Goal: Task Accomplishment & Management: Manage account settings

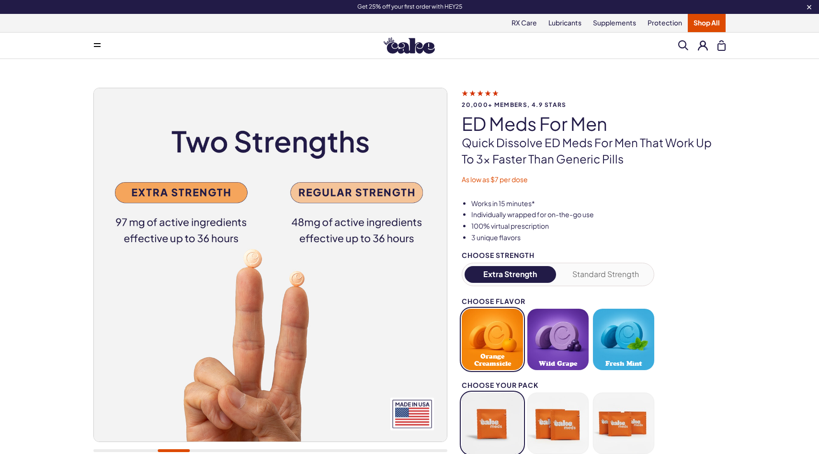
click at [702, 47] on button at bounding box center [703, 45] width 10 height 10
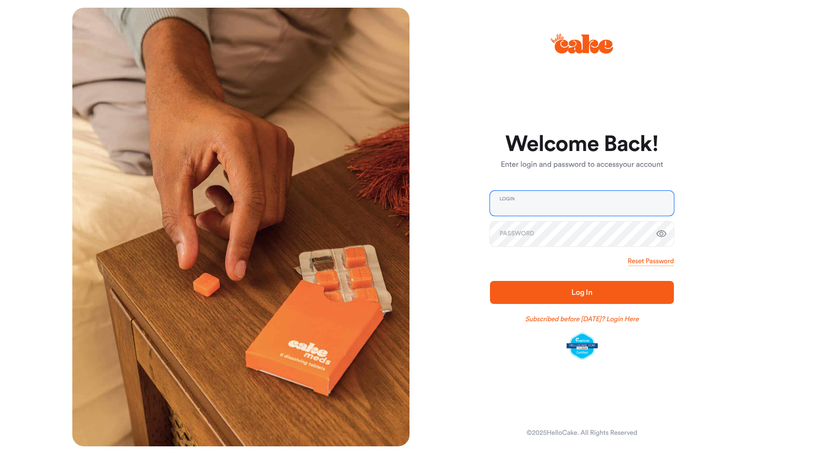
click at [547, 207] on input "email" at bounding box center [582, 203] width 184 height 25
type input "**********"
click at [490, 281] on button "Log In" at bounding box center [582, 292] width 184 height 23
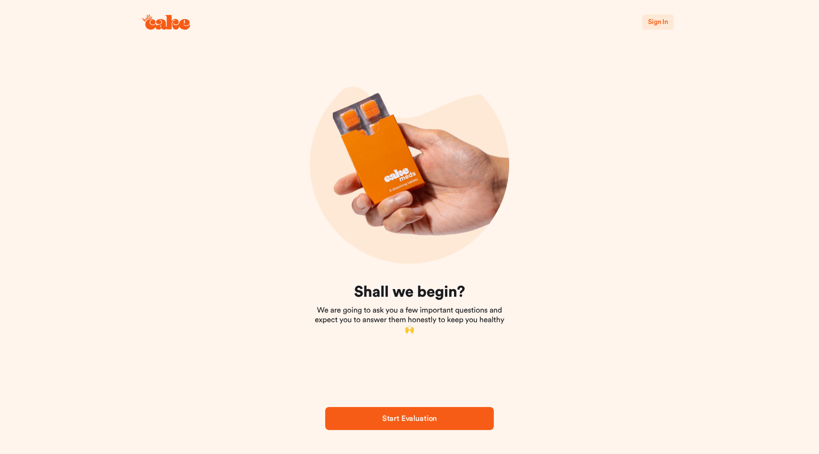
click at [657, 17] on span "Sign In" at bounding box center [658, 22] width 20 height 10
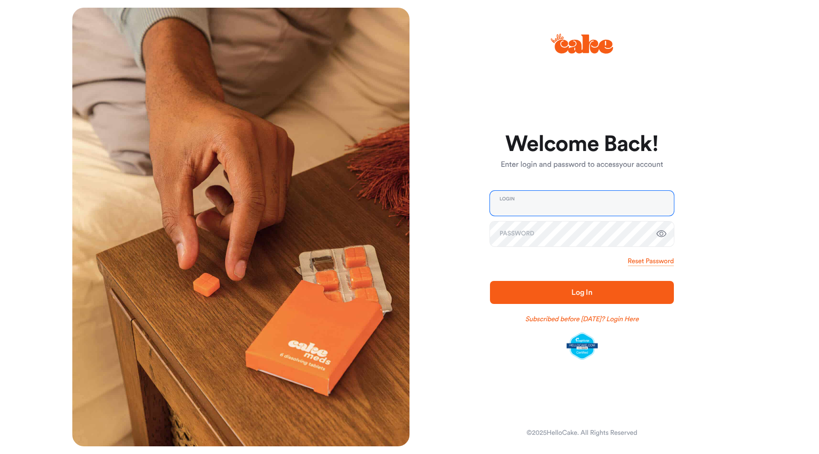
click at [519, 198] on input "email" at bounding box center [582, 203] width 184 height 25
type input "**********"
click at [490, 281] on button "Log In" at bounding box center [582, 292] width 184 height 23
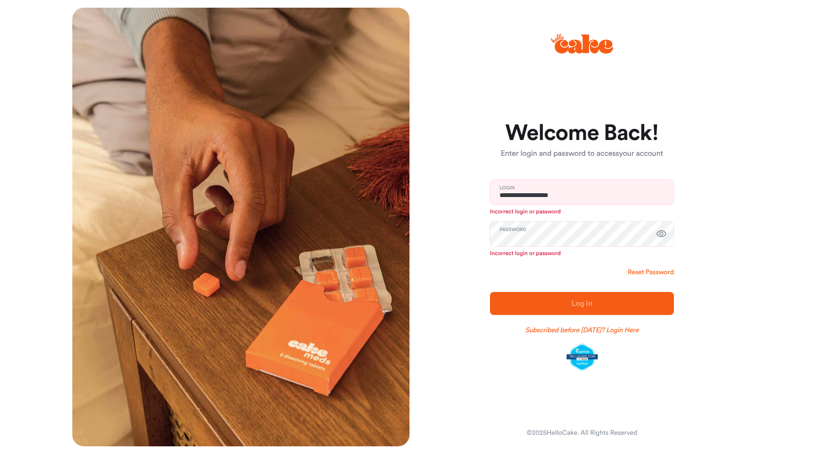
click at [642, 268] on link "Reset Password" at bounding box center [651, 272] width 46 height 10
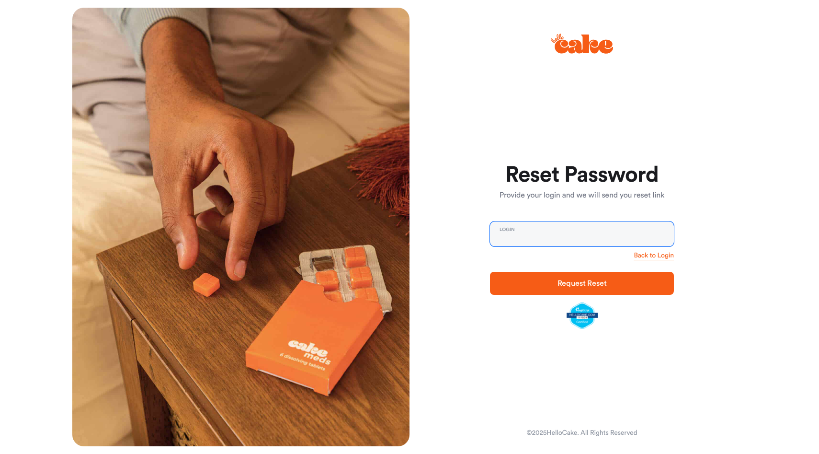
click at [574, 227] on input "email" at bounding box center [582, 233] width 184 height 25
type input "**********"
click at [563, 286] on span "Request Reset" at bounding box center [581, 283] width 49 height 8
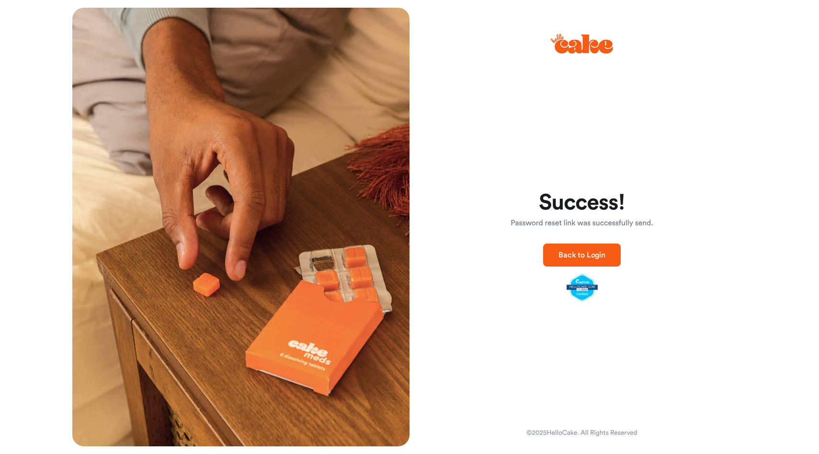
click at [576, 253] on span "Back to Login" at bounding box center [581, 255] width 47 height 8
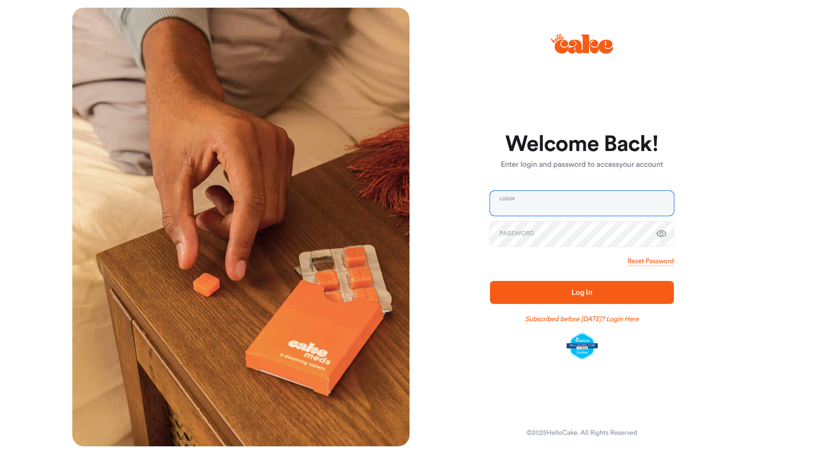
click at [556, 208] on input "email" at bounding box center [582, 203] width 184 height 25
type input "**********"
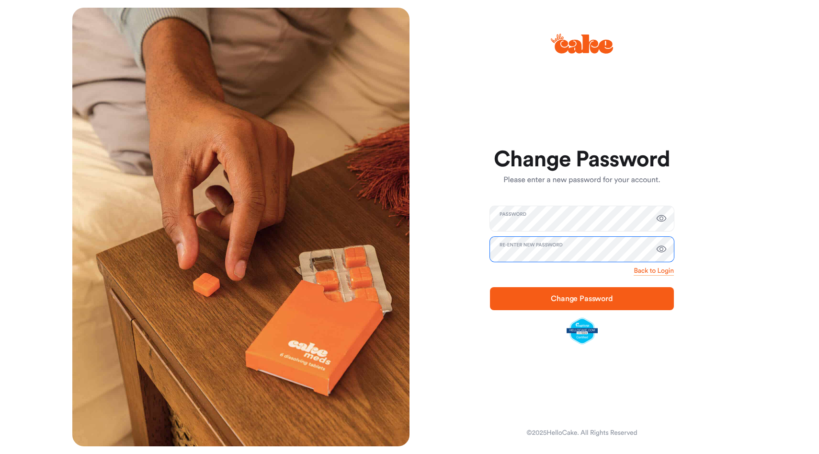
click at [490, 287] on button "Change Password" at bounding box center [582, 298] width 184 height 23
click at [557, 303] on span "Change Password" at bounding box center [581, 298] width 153 height 11
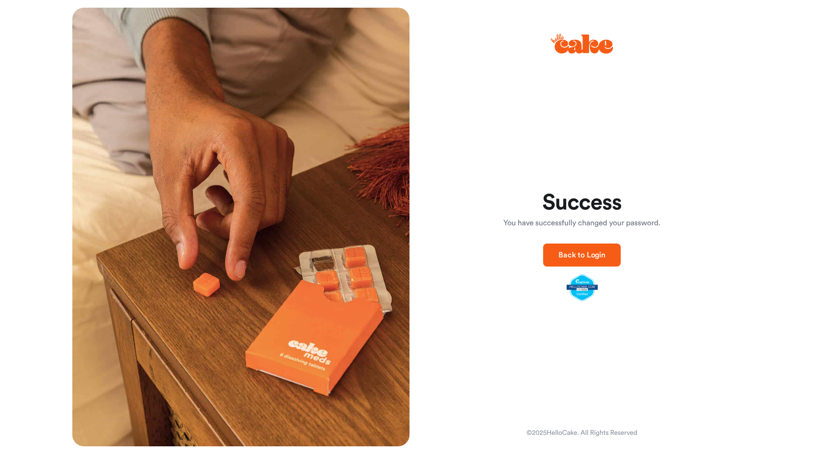
click at [582, 259] on span "Back to Login" at bounding box center [581, 255] width 47 height 8
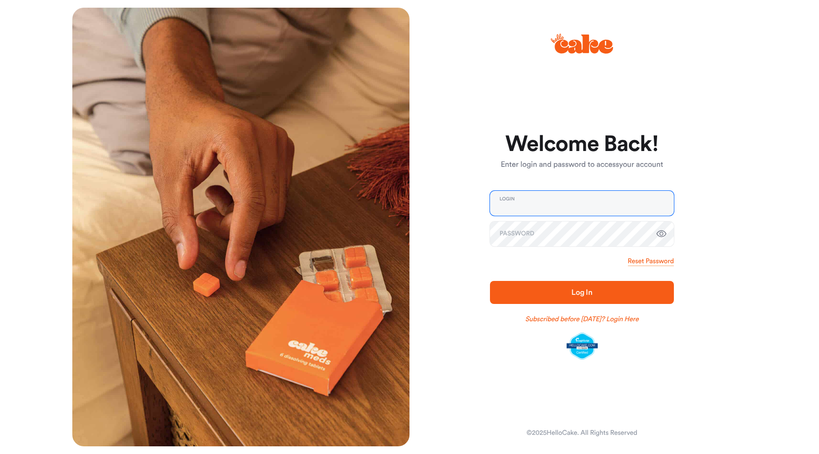
click at [546, 211] on input "email" at bounding box center [582, 203] width 184 height 25
type input "**********"
click at [547, 287] on span "Log In" at bounding box center [581, 291] width 153 height 11
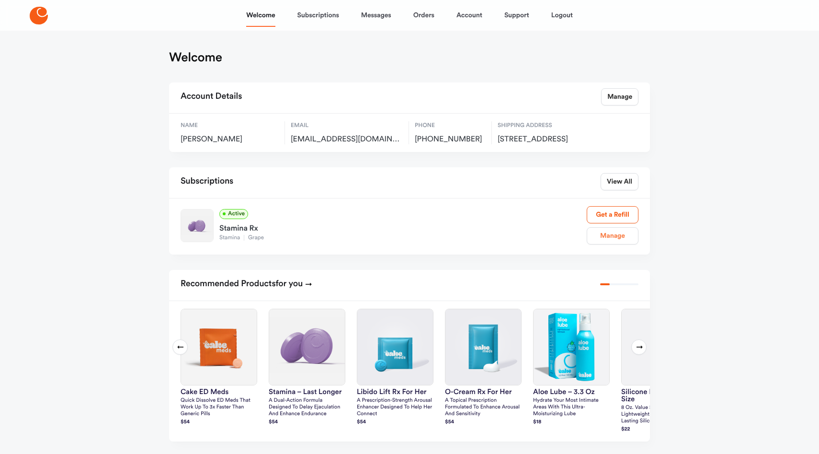
click at [605, 244] on link "Manage" at bounding box center [613, 235] width 52 height 17
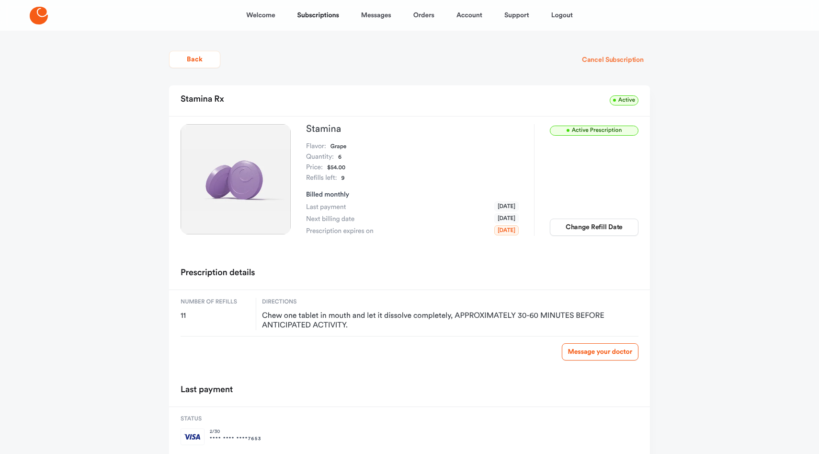
click at [608, 59] on button "Cancel Subscription" at bounding box center [613, 59] width 74 height 17
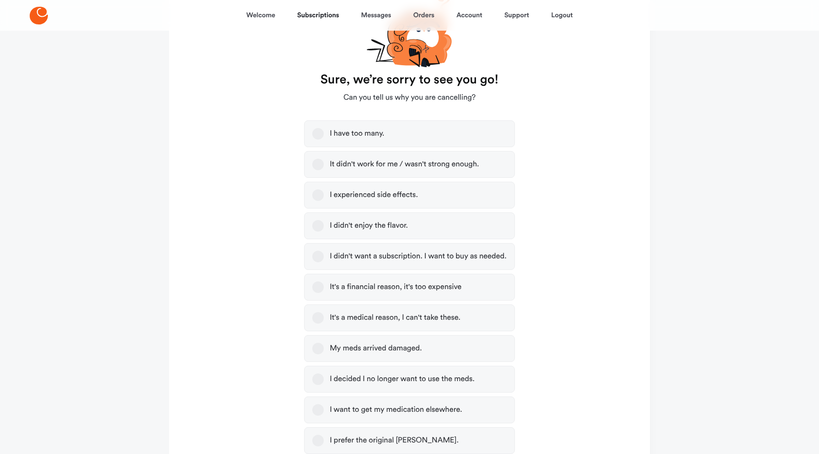
scroll to position [114, 0]
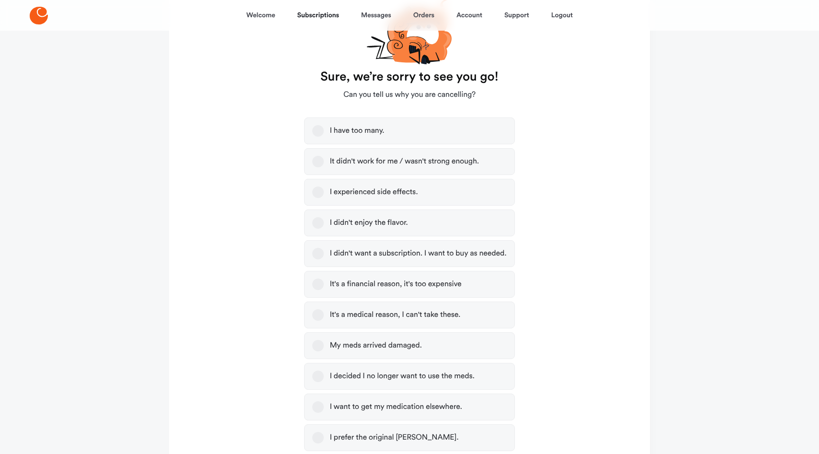
click at [315, 225] on button "I didn't enjoy the flavor." at bounding box center [317, 222] width 11 height 11
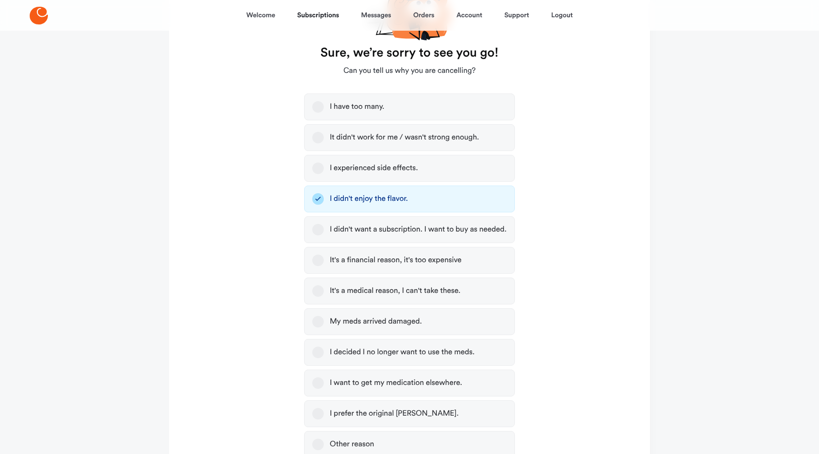
scroll to position [139, 0]
click at [316, 233] on button "I didn't want a subscription. I want to buy as needed." at bounding box center [317, 228] width 11 height 11
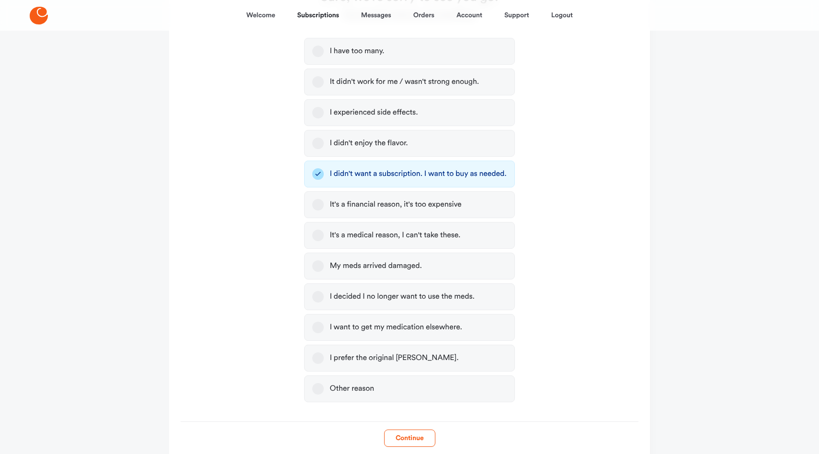
scroll to position [196, 0]
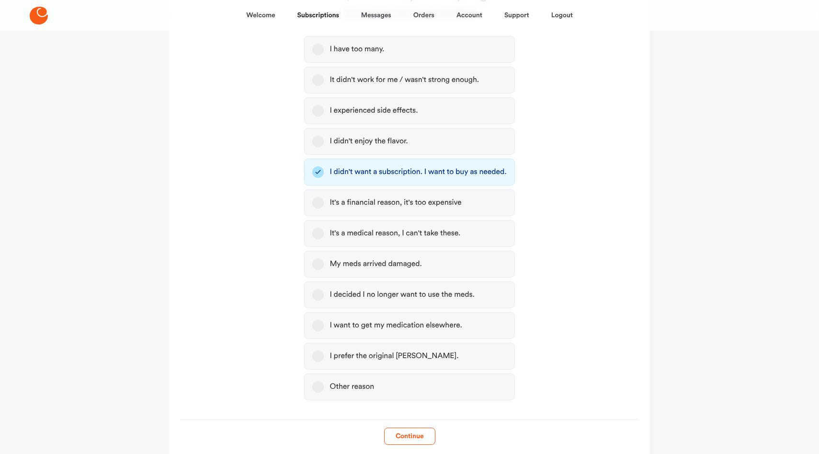
click at [320, 296] on button "I decided I no longer want to use the meds." at bounding box center [317, 294] width 11 height 11
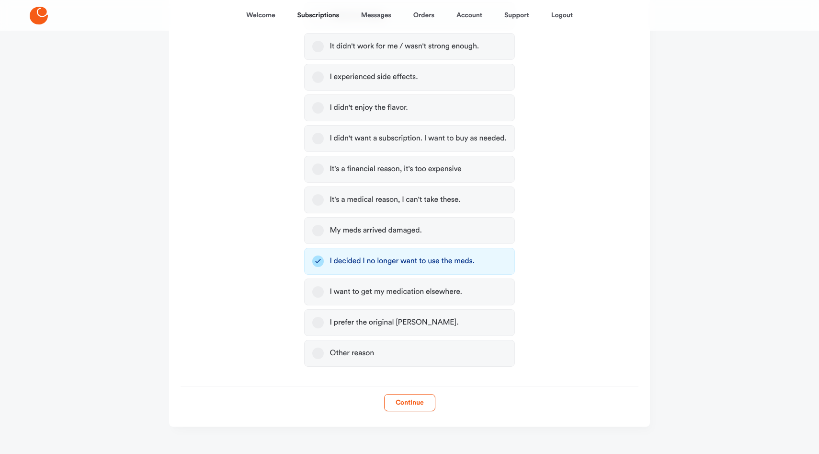
scroll to position [227, 0]
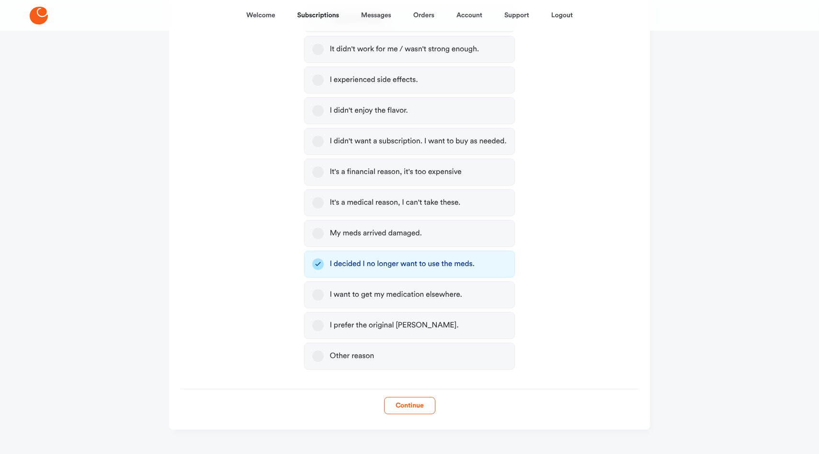
click at [318, 359] on button "Other reason" at bounding box center [317, 355] width 11 height 11
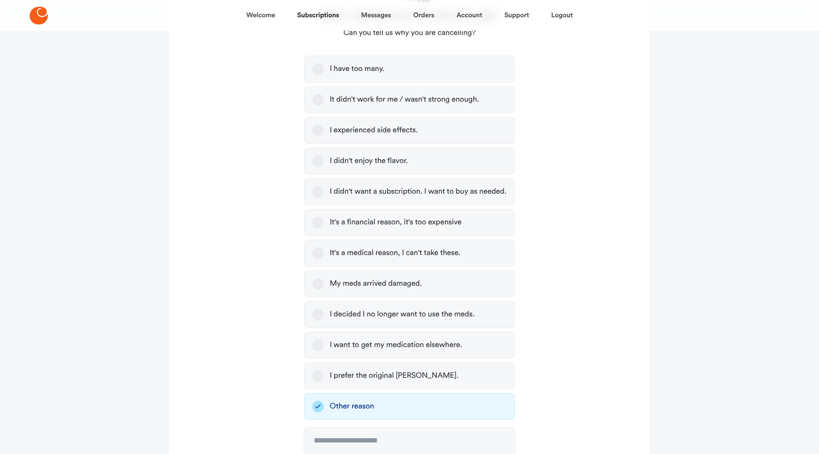
scroll to position [176, 0]
click at [321, 195] on button "I didn't want a subscription. I want to buy as needed." at bounding box center [317, 191] width 11 height 11
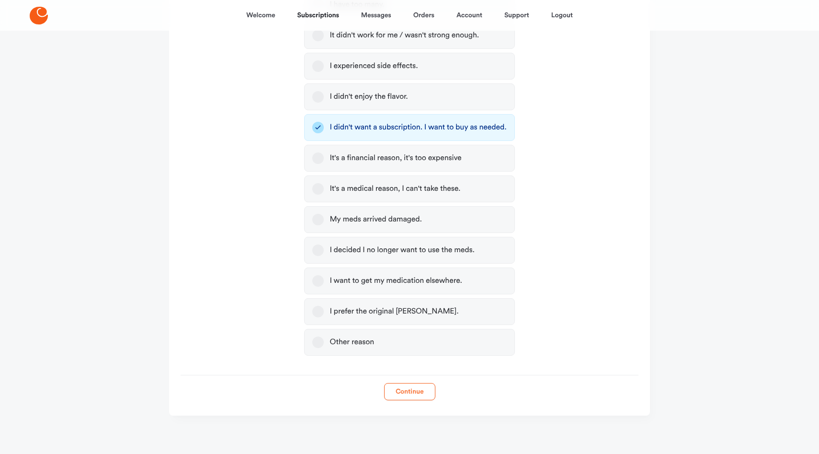
scroll to position [184, 0]
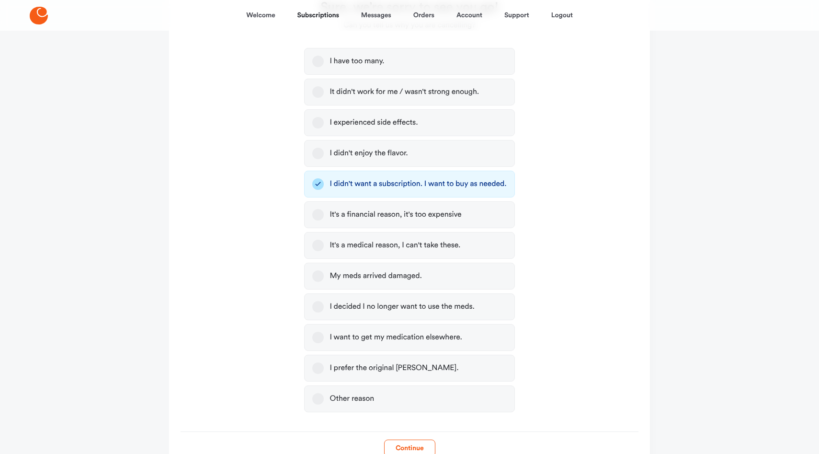
click at [320, 310] on button "I decided I no longer want to use the meds." at bounding box center [317, 306] width 11 height 11
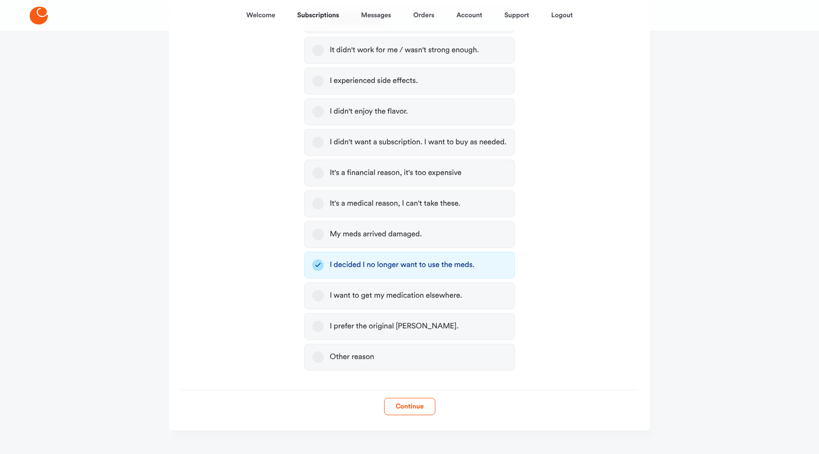
scroll to position [225, 0]
click at [406, 411] on button "Continue" at bounding box center [409, 406] width 51 height 17
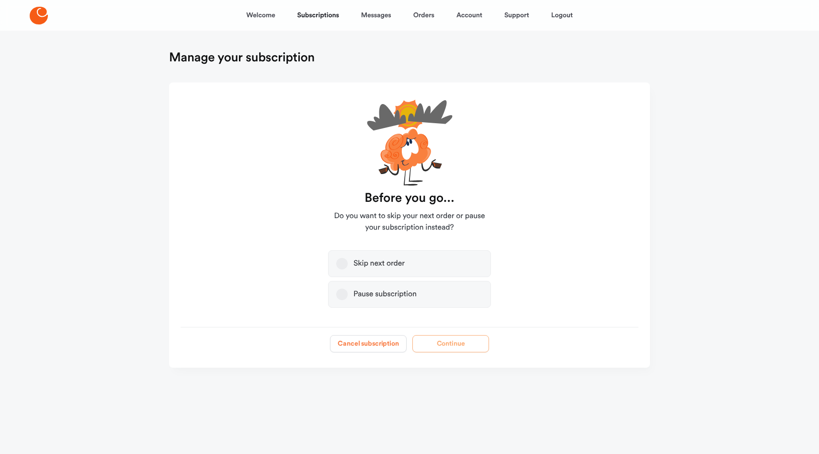
click at [347, 340] on button "Cancel subscription" at bounding box center [368, 343] width 77 height 17
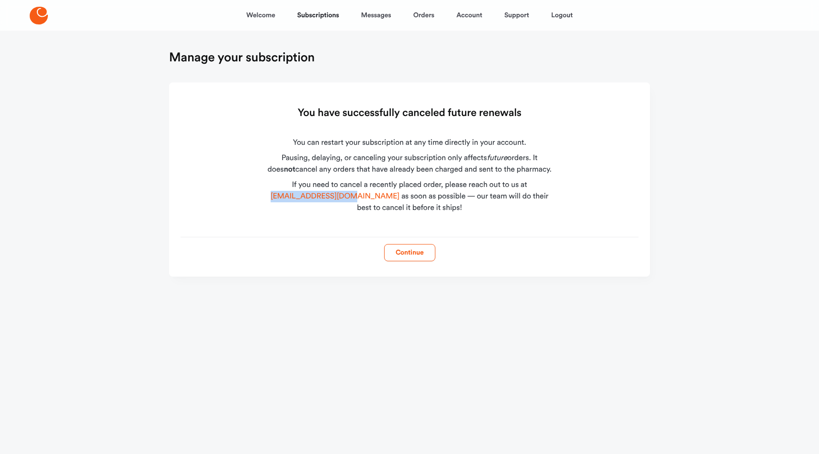
drag, startPoint x: 343, startPoint y: 199, endPoint x: 270, endPoint y: 196, distance: 73.3
click at [270, 196] on div "If you need to cancel a recently placed order, please reach out to us at hello@…" at bounding box center [409, 196] width 292 height 34
copy link "hello@hellocake.com"
click at [387, 252] on button "Continue" at bounding box center [409, 252] width 51 height 17
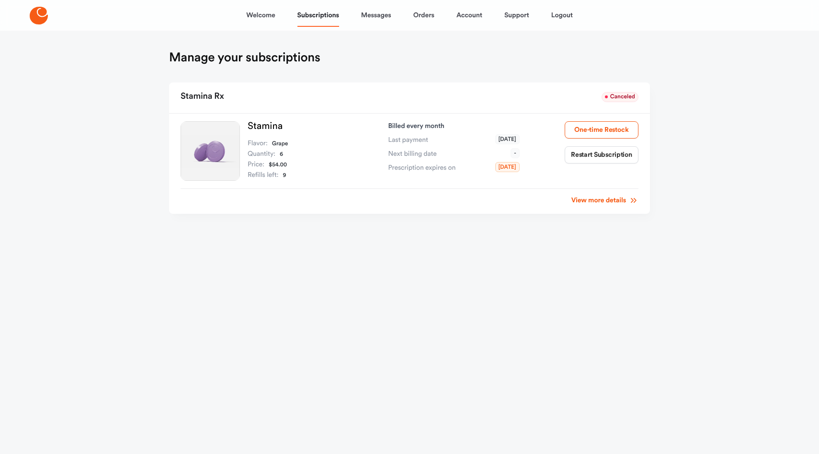
click at [583, 201] on link "View more details" at bounding box center [604, 200] width 67 height 10
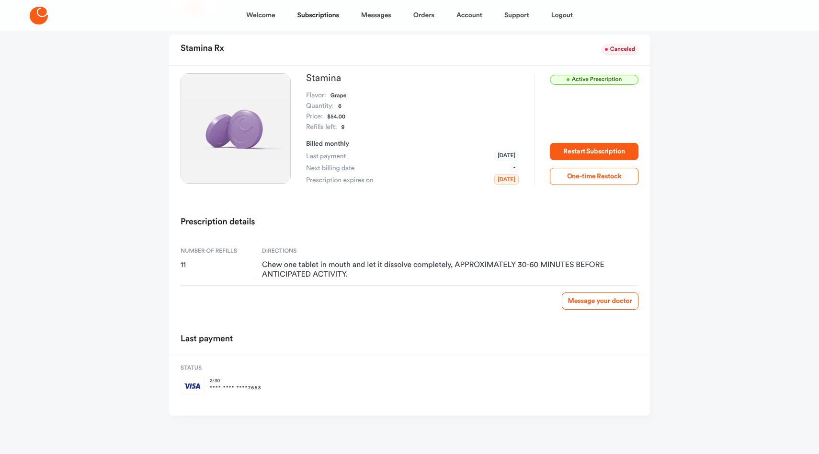
scroll to position [46, 0]
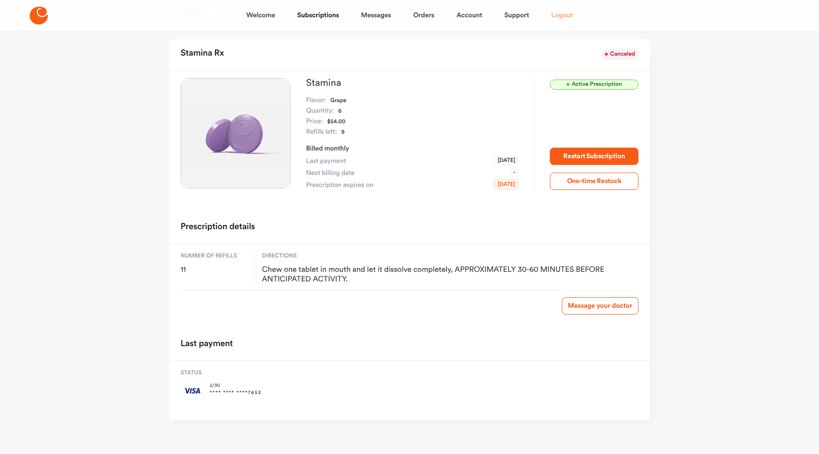
click at [556, 13] on link "Logout" at bounding box center [562, 15] width 22 height 23
